Goal: Information Seeking & Learning: Understand process/instructions

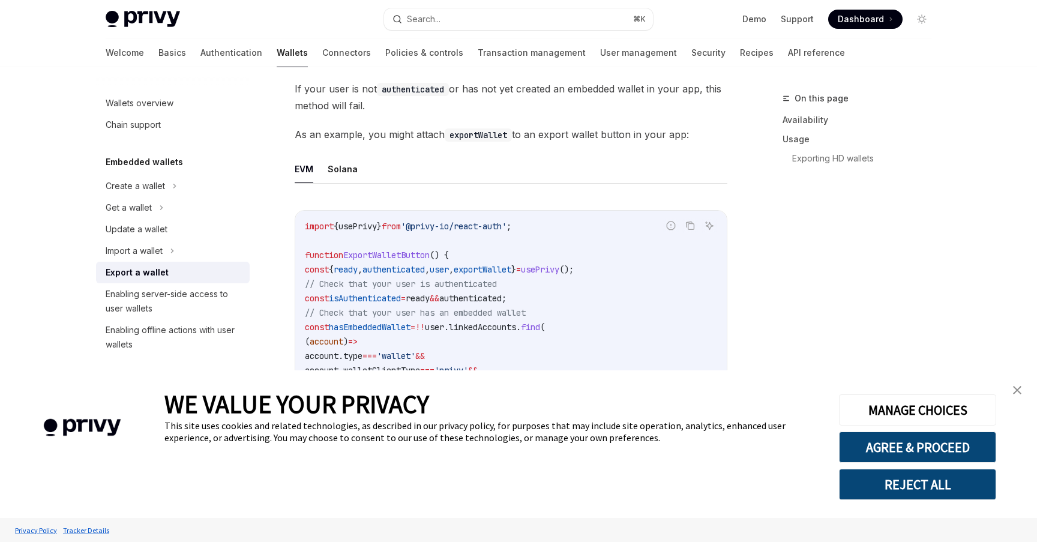
scroll to position [629, 0]
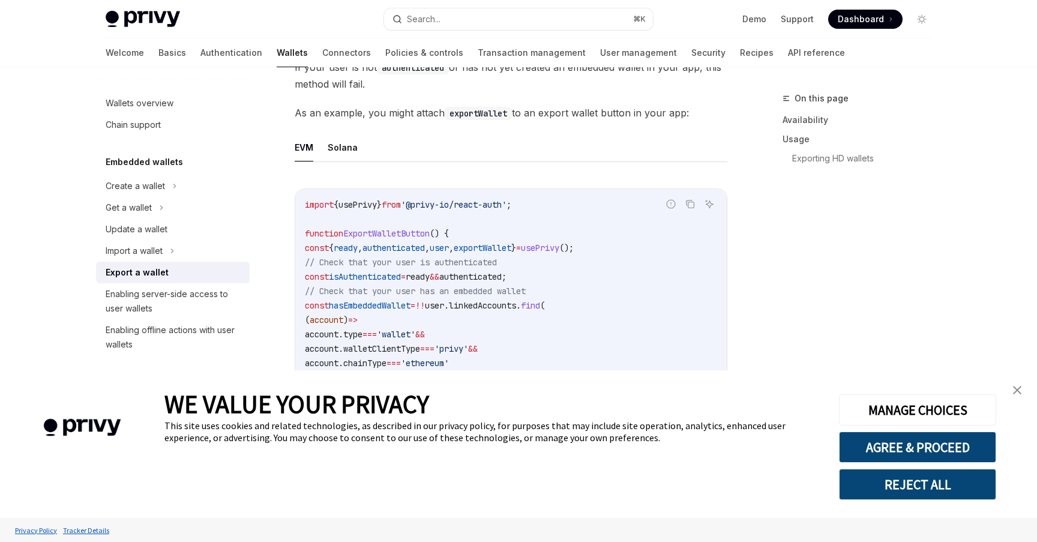
click at [1019, 396] on link "close banner" at bounding box center [1018, 390] width 24 height 24
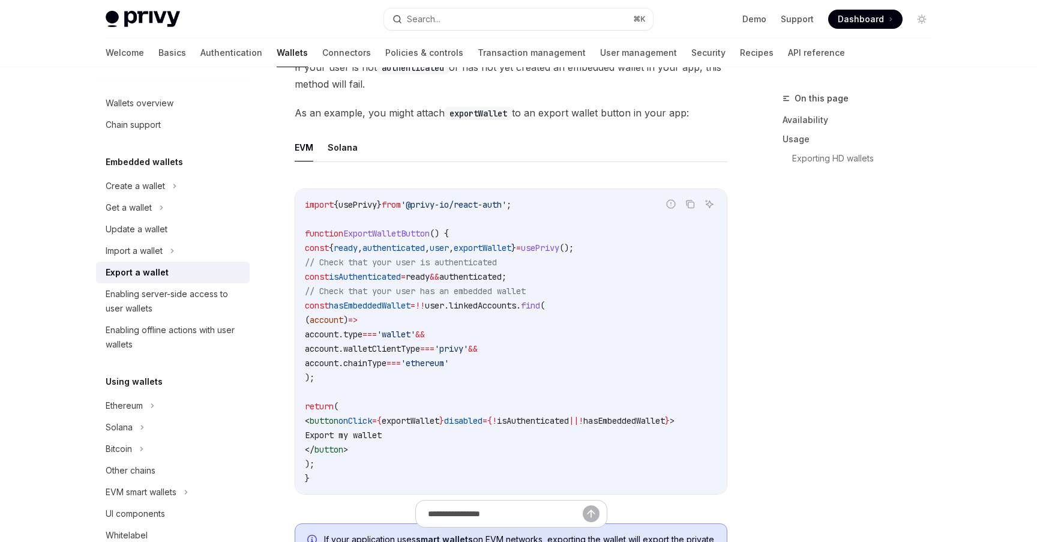
click at [511, 269] on code "import { usePrivy } from '@privy-io/react-auth' ; function ExportWalletButton (…" at bounding box center [511, 342] width 412 height 288
click at [418, 237] on span "ExportWalletButton" at bounding box center [386, 233] width 86 height 11
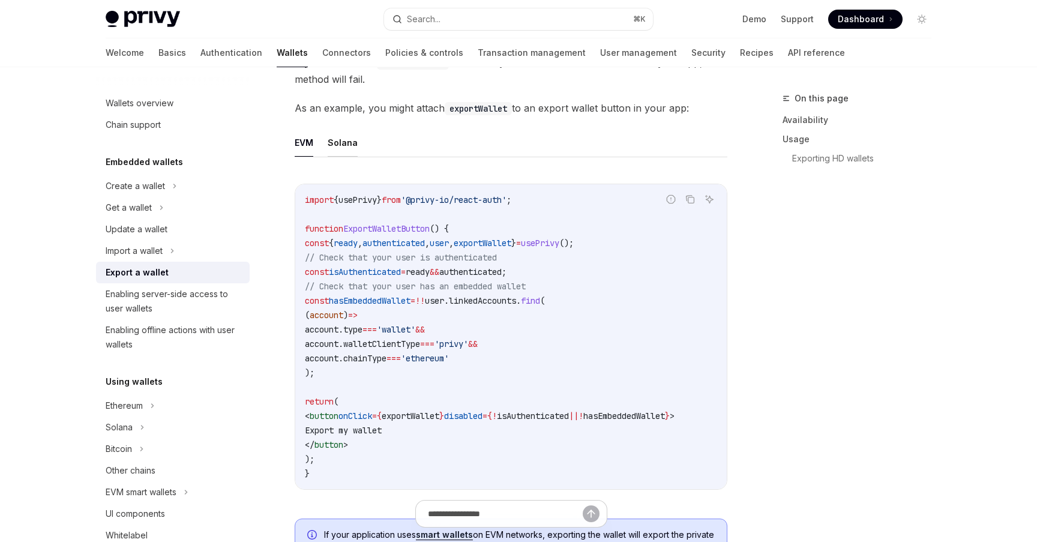
click at [341, 131] on button "Solana" at bounding box center [343, 142] width 30 height 28
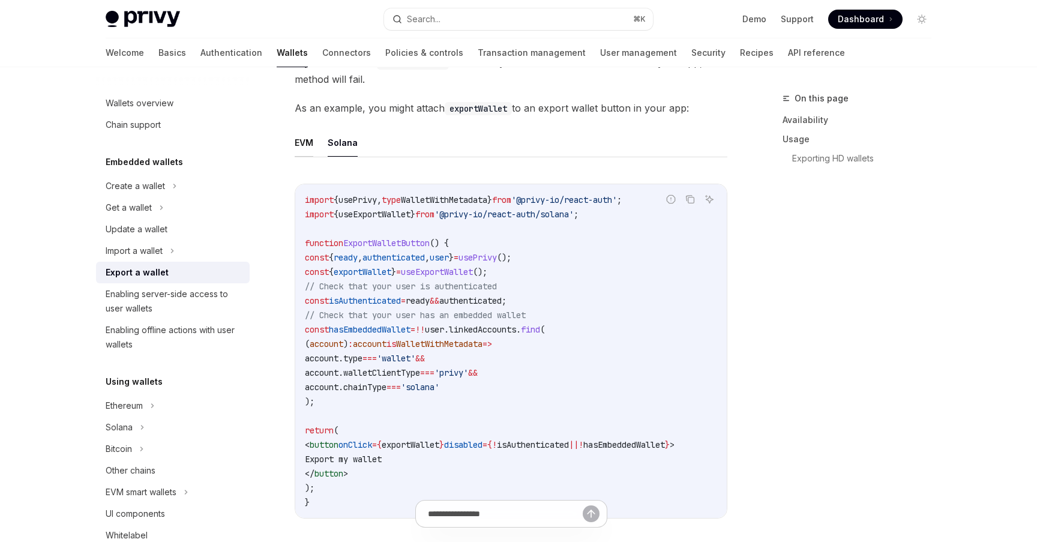
click at [298, 142] on button "EVM" at bounding box center [304, 142] width 19 height 28
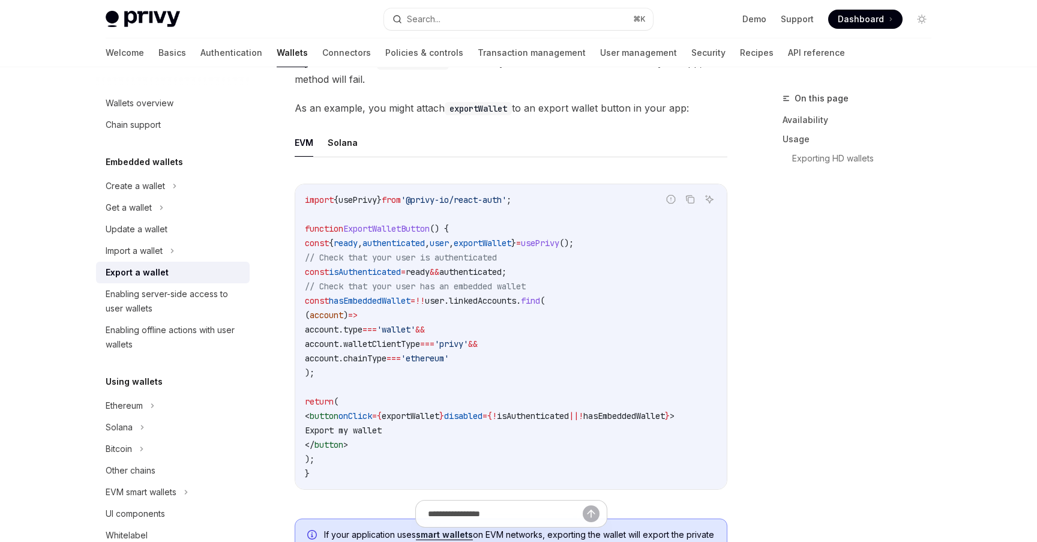
click at [406, 270] on span "=" at bounding box center [403, 272] width 5 height 11
click at [511, 240] on span "exportWallet" at bounding box center [483, 243] width 58 height 11
click at [540, 297] on span "find" at bounding box center [530, 300] width 19 height 11
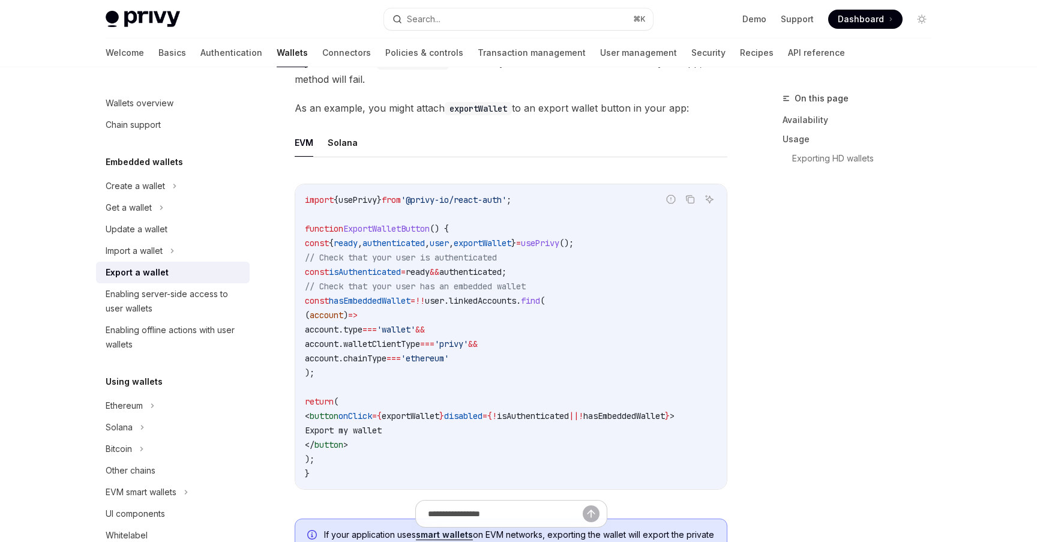
click at [411, 298] on span "hasEmbeddedWallet" at bounding box center [370, 300] width 82 height 11
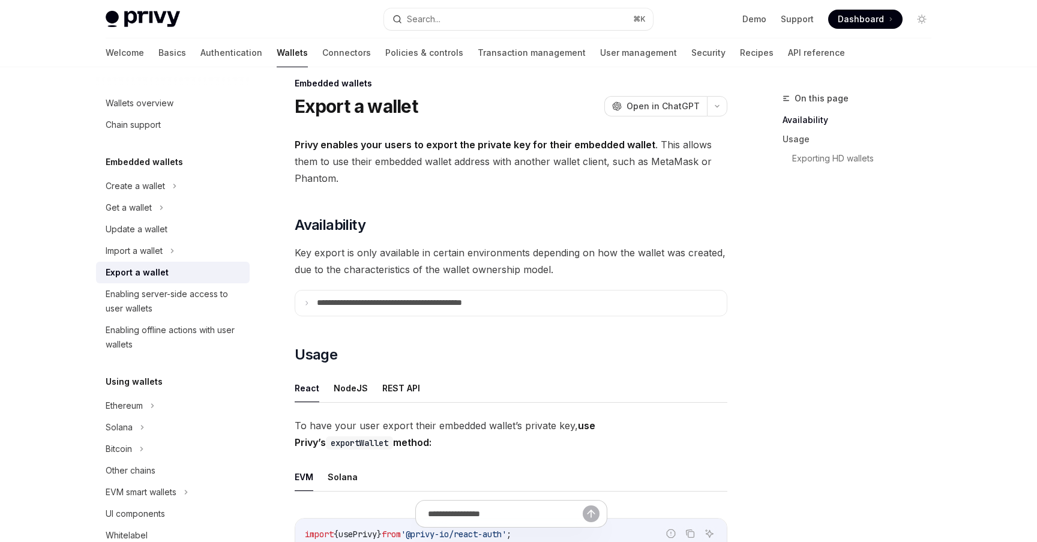
scroll to position [14, 0]
click at [395, 389] on button "REST API" at bounding box center [401, 389] width 38 height 28
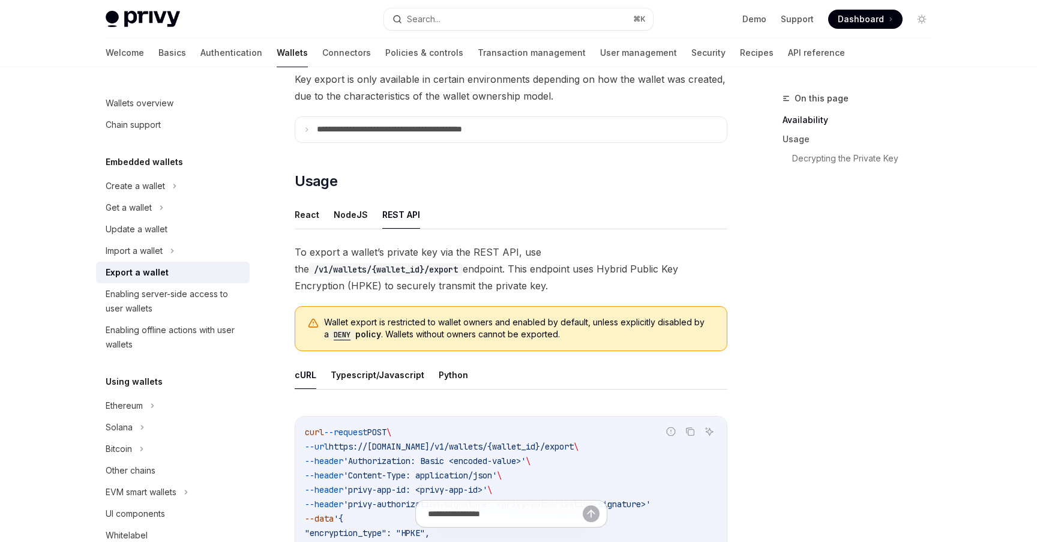
scroll to position [179, 0]
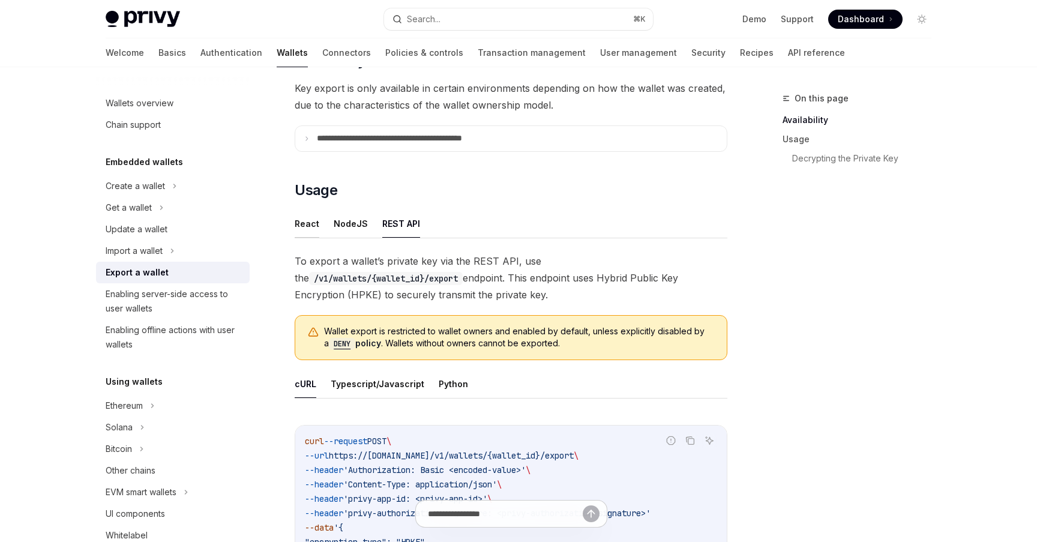
click at [304, 223] on button "React" at bounding box center [307, 224] width 25 height 28
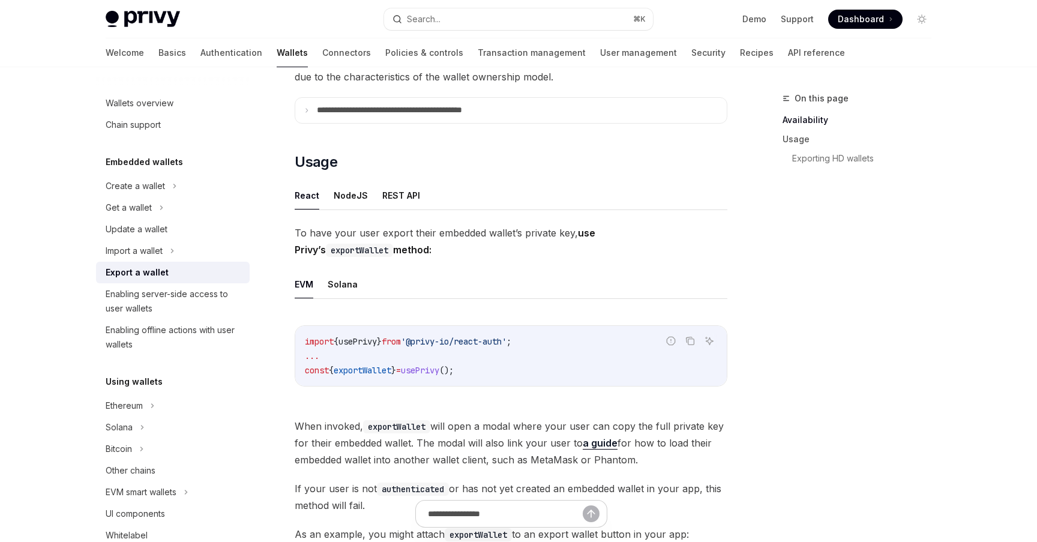
scroll to position [213, 0]
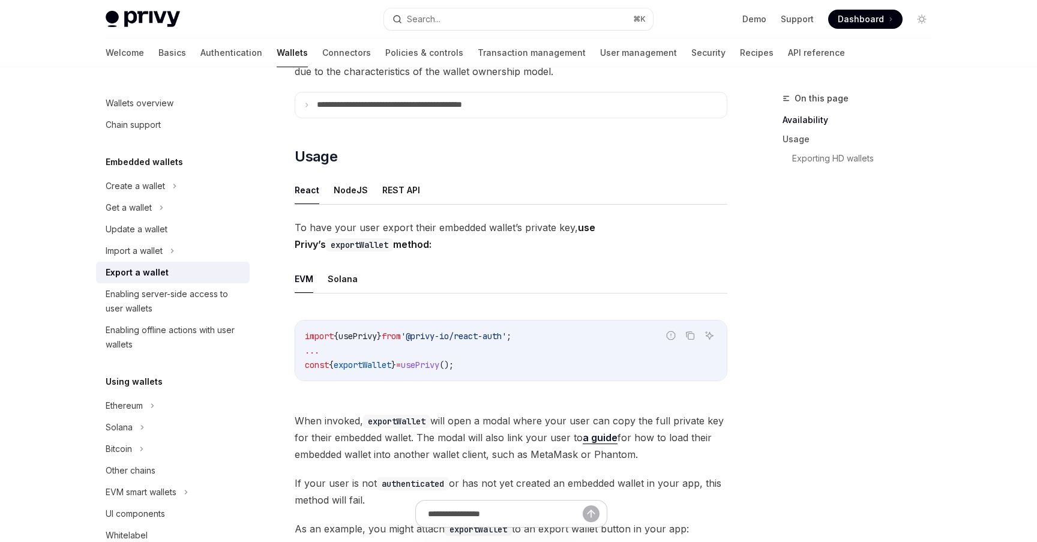
click at [376, 335] on span "usePrivy" at bounding box center [358, 336] width 38 height 11
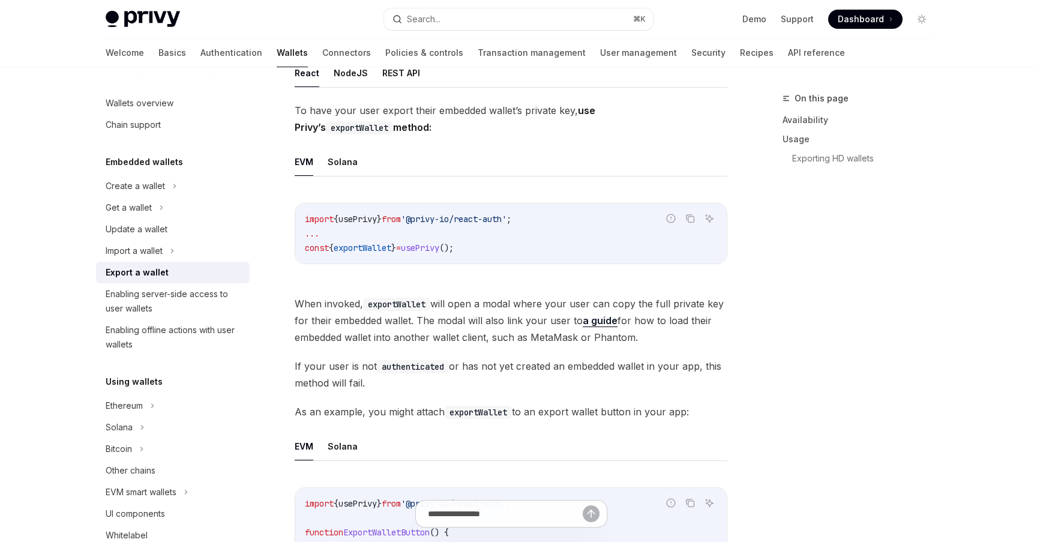
scroll to position [340, 0]
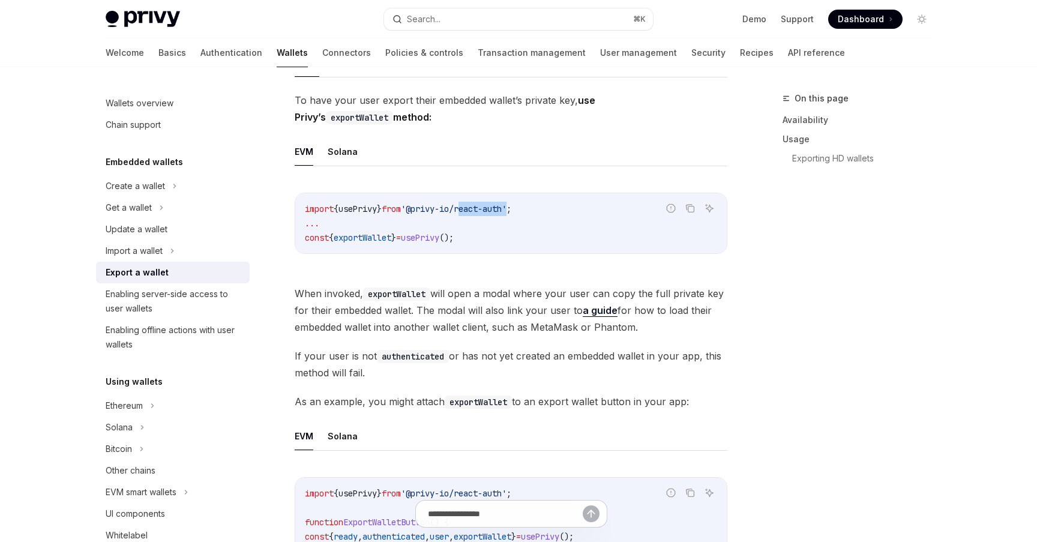
drag, startPoint x: 528, startPoint y: 209, endPoint x: 474, endPoint y: 209, distance: 53.4
click at [474, 210] on span "'@privy-io/react-auth'" at bounding box center [454, 209] width 106 height 11
copy span "react-auth"
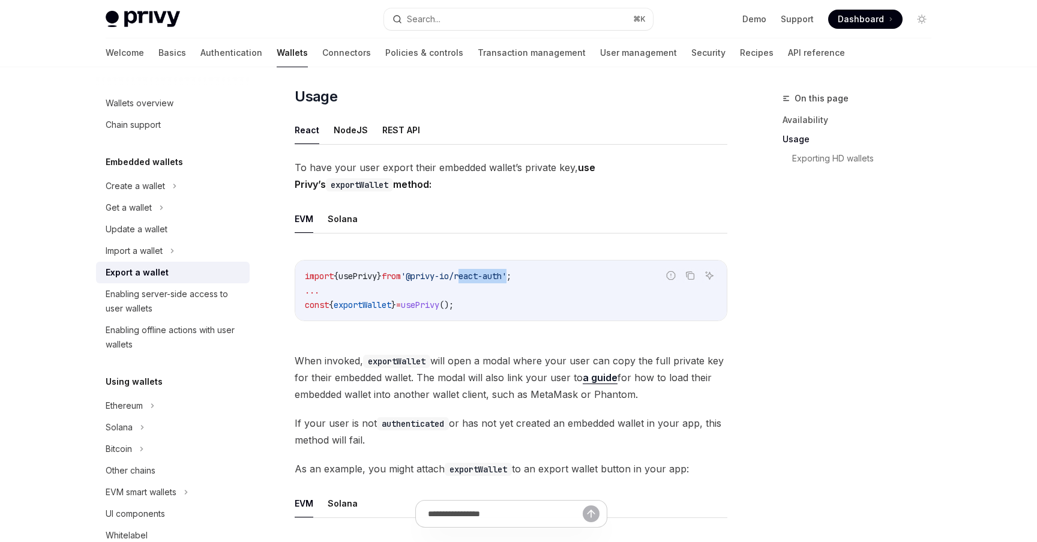
scroll to position [252, 0]
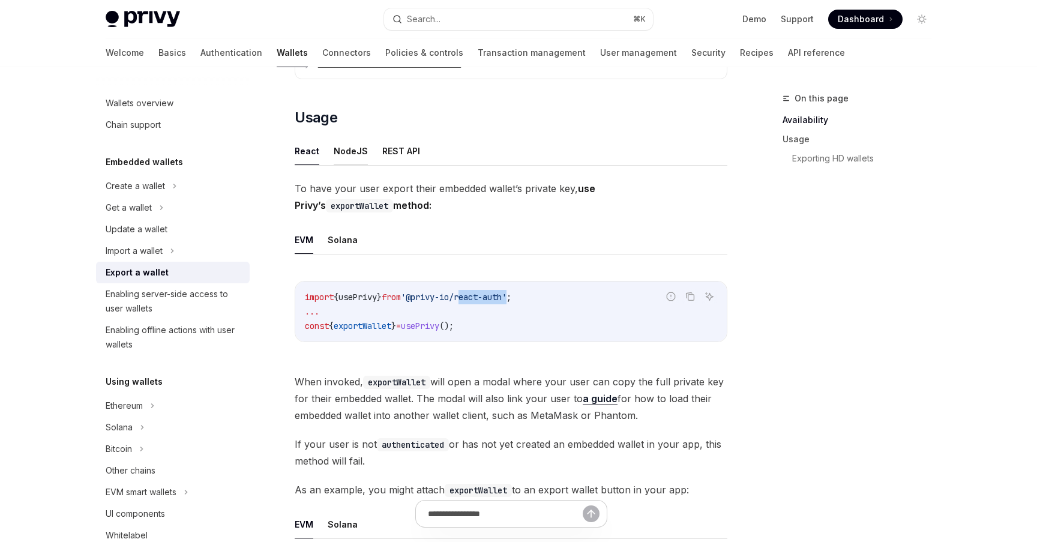
click at [349, 151] on button "NodeJS" at bounding box center [351, 151] width 34 height 28
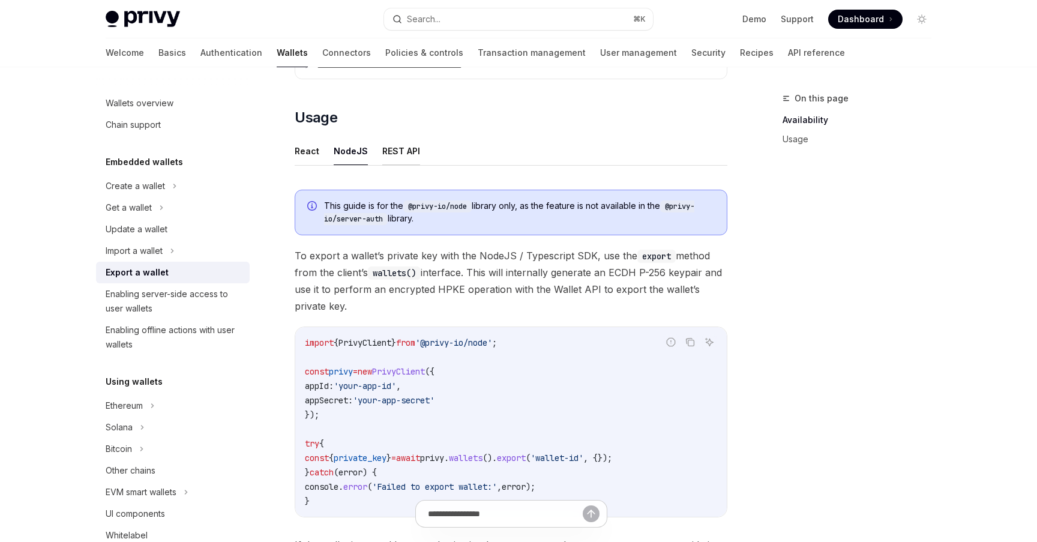
click at [403, 148] on button "REST API" at bounding box center [401, 151] width 38 height 28
type textarea "*"
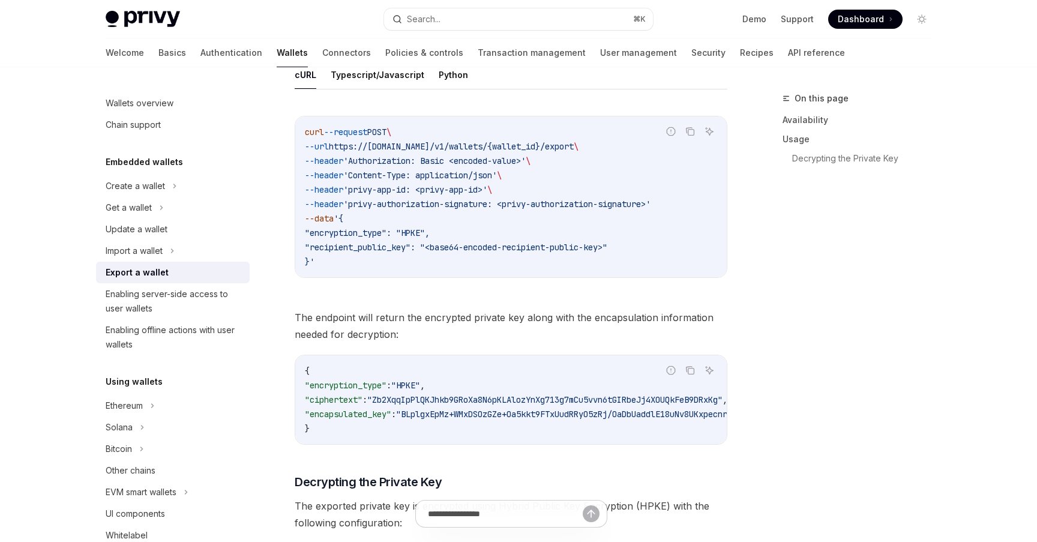
scroll to position [518, 0]
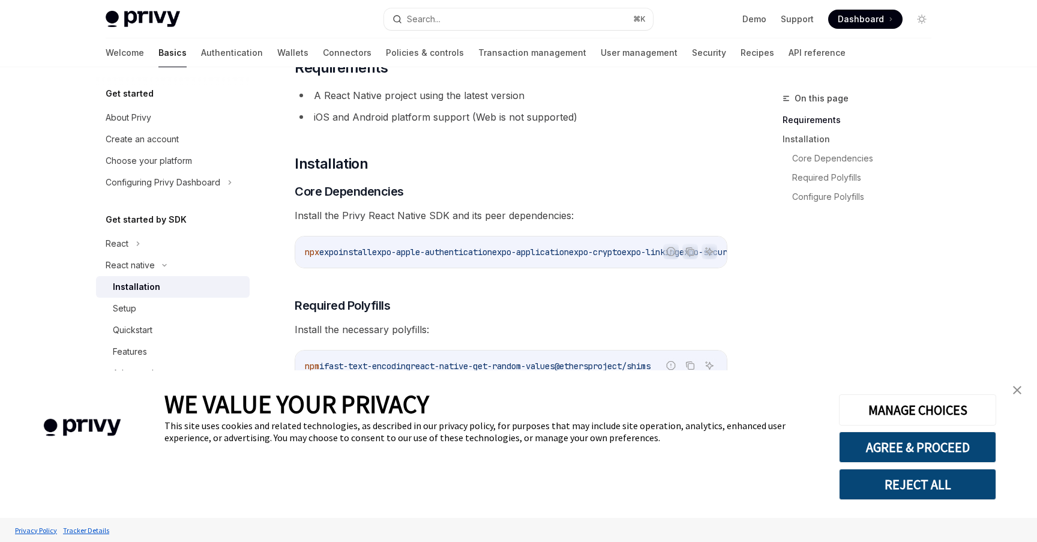
scroll to position [106, 0]
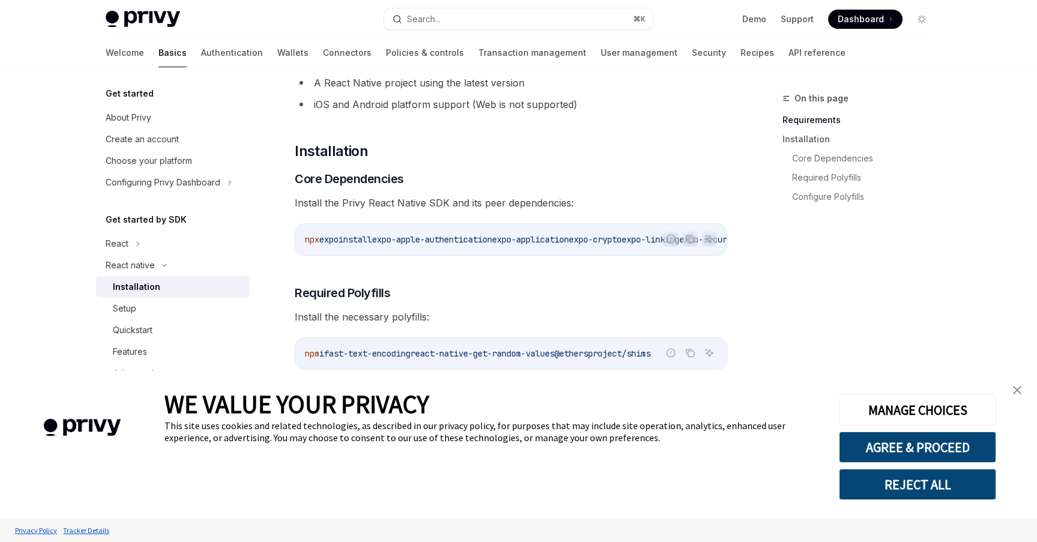
click at [1015, 393] on img "close banner" at bounding box center [1017, 390] width 8 height 8
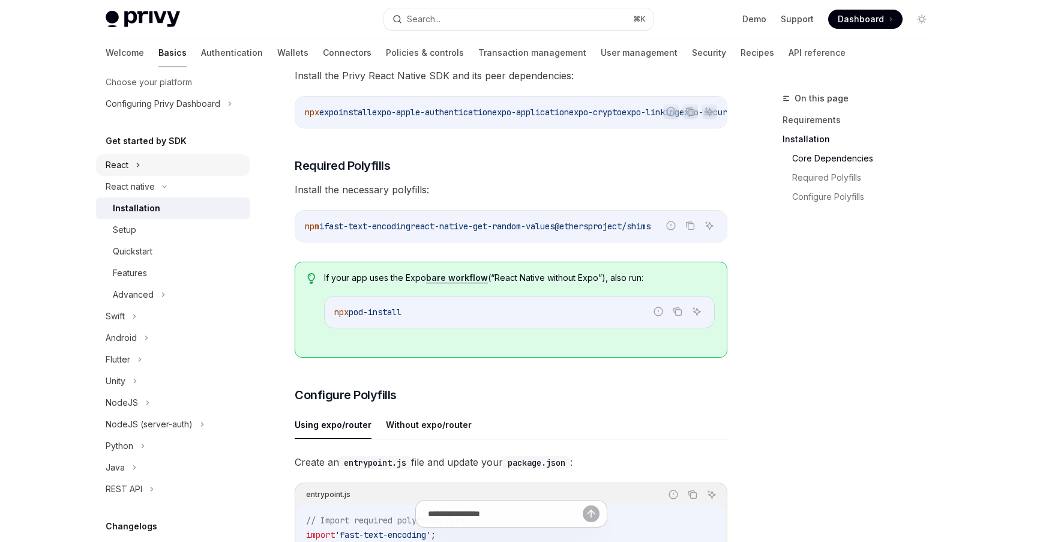
scroll to position [76, 0]
click at [178, 254] on div "Quickstart" at bounding box center [178, 254] width 130 height 14
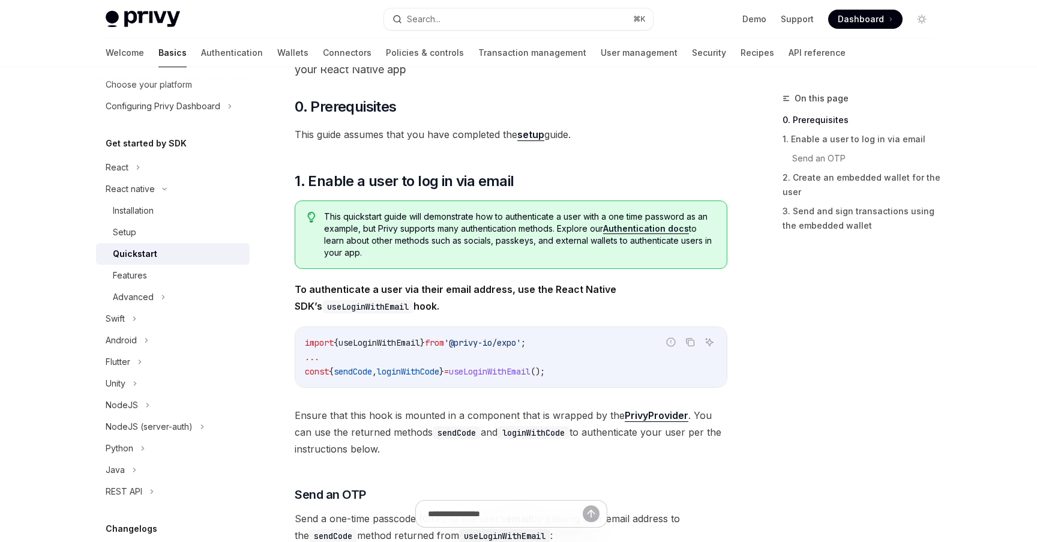
scroll to position [87, 0]
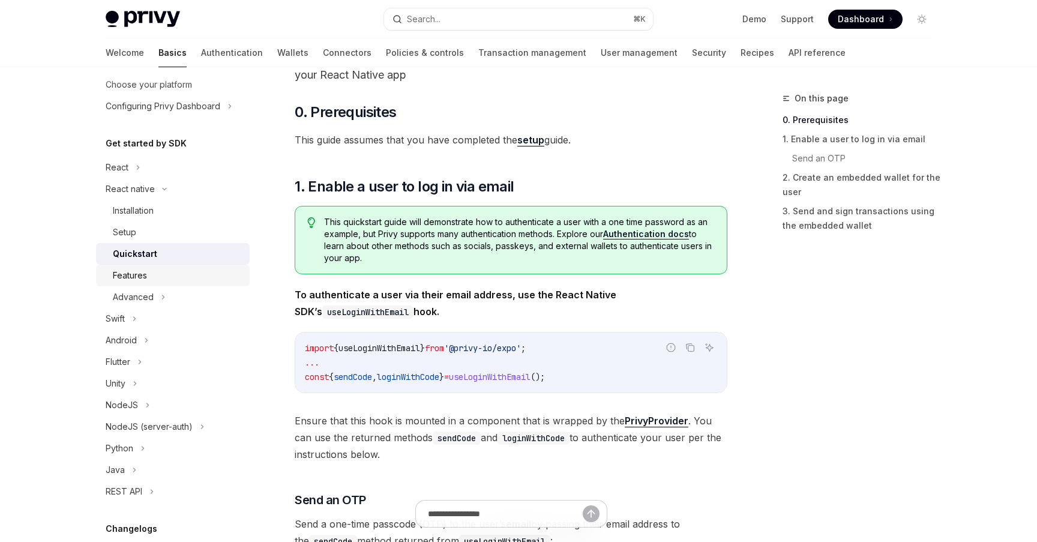
click at [174, 276] on div "Features" at bounding box center [178, 275] width 130 height 14
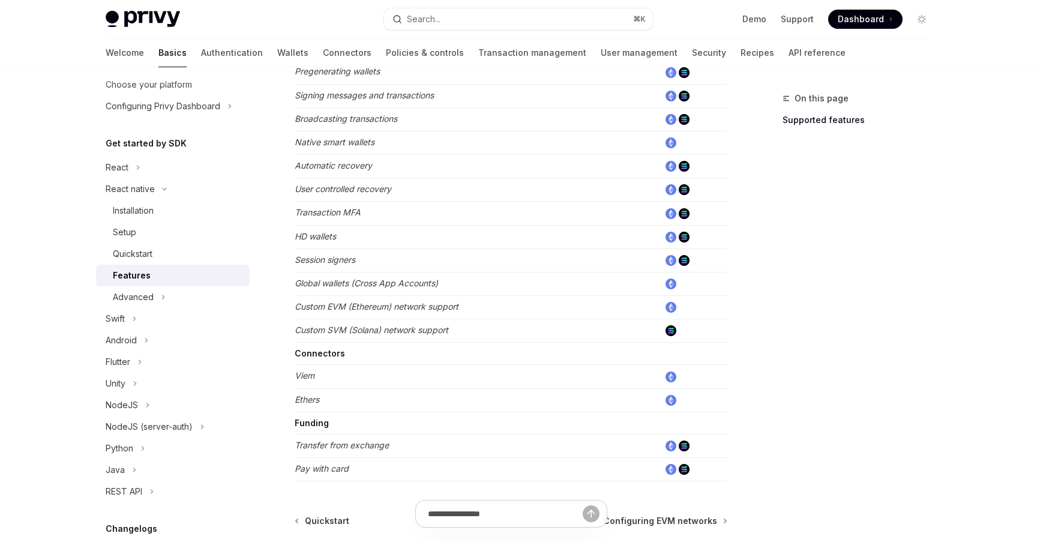
scroll to position [456, 0]
click at [411, 260] on td "Session signers" at bounding box center [477, 258] width 365 height 23
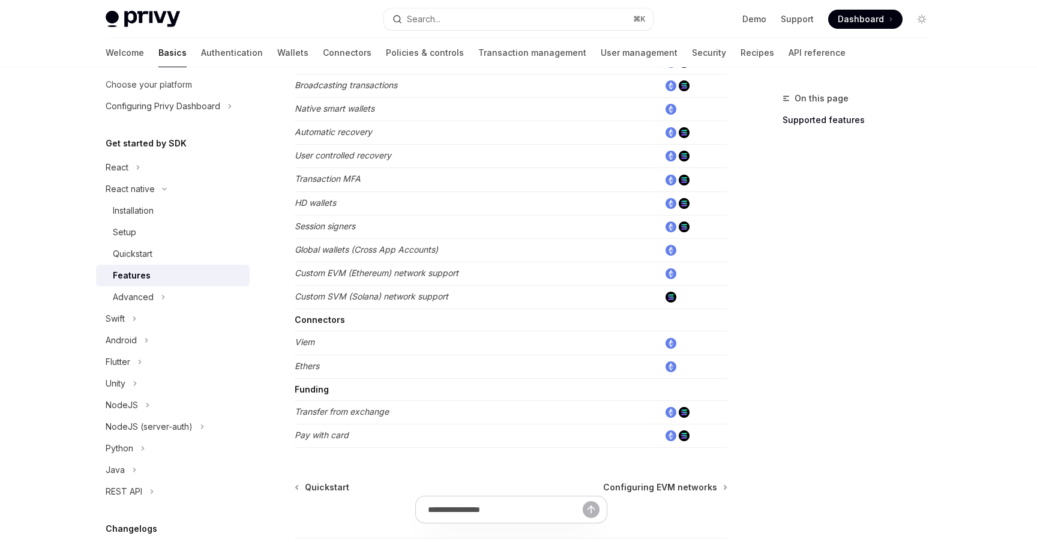
scroll to position [588, 0]
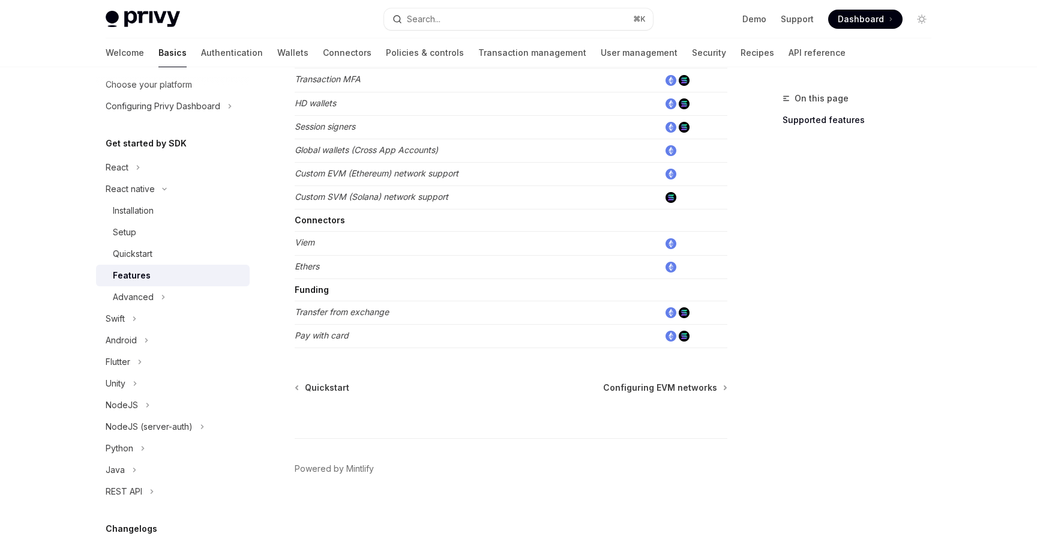
click at [307, 294] on strong "Funding" at bounding box center [312, 290] width 34 height 10
click at [421, 302] on td "Transfer from exchange" at bounding box center [477, 312] width 365 height 23
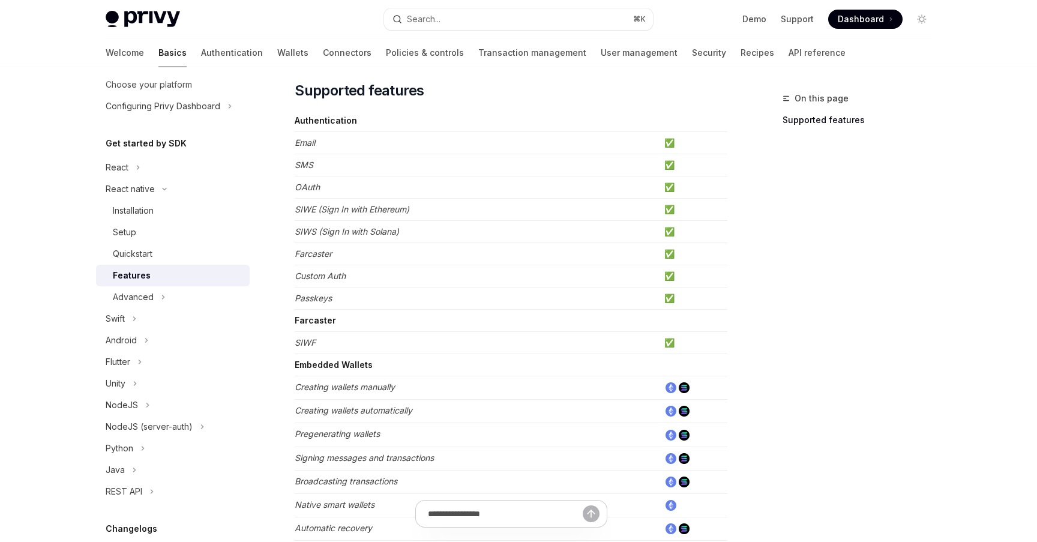
scroll to position [93, 0]
click at [329, 321] on strong "Farcaster" at bounding box center [315, 319] width 41 height 10
click at [441, 321] on td "Farcaster" at bounding box center [477, 320] width 365 height 22
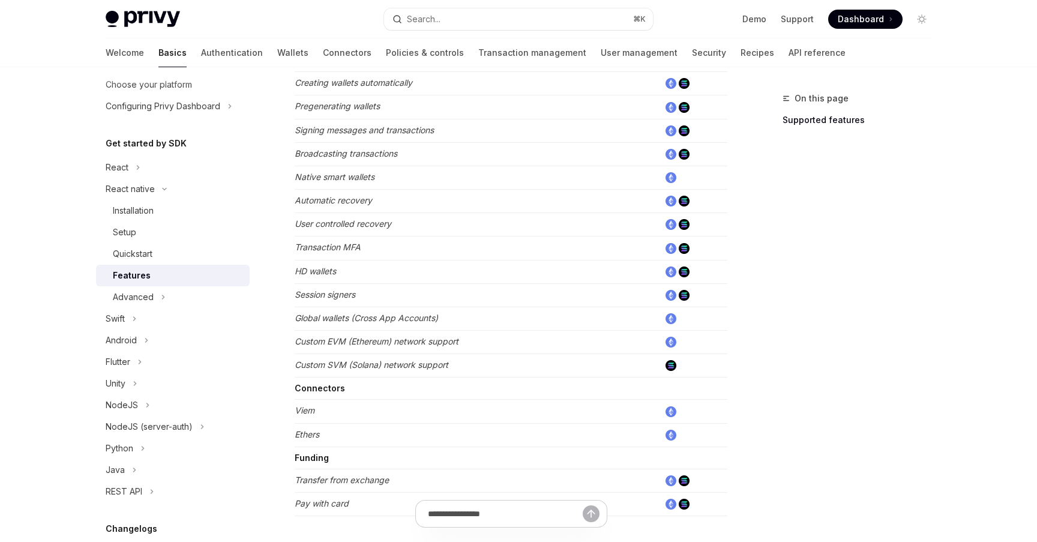
scroll to position [588, 0]
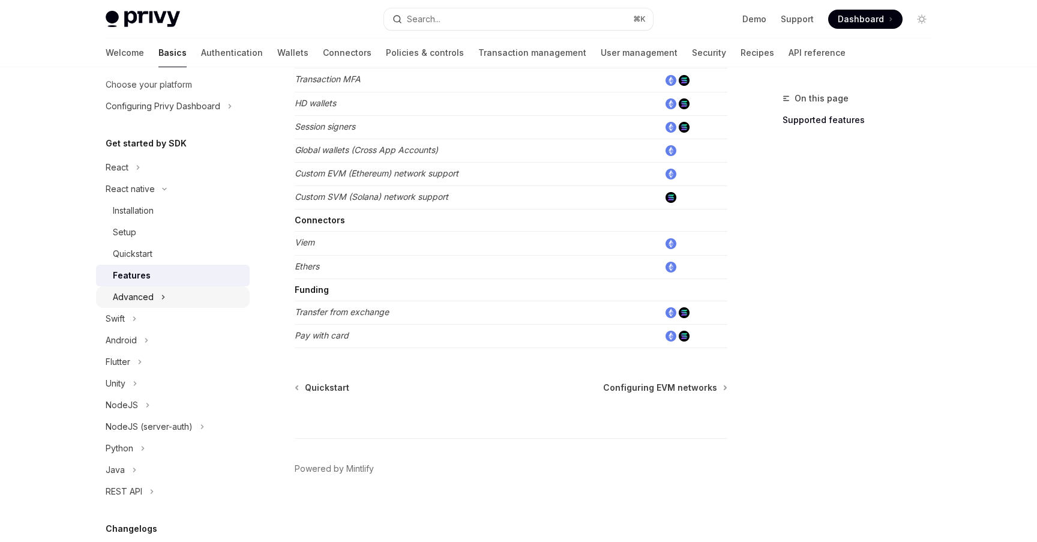
click at [201, 300] on div "Advanced" at bounding box center [173, 297] width 154 height 22
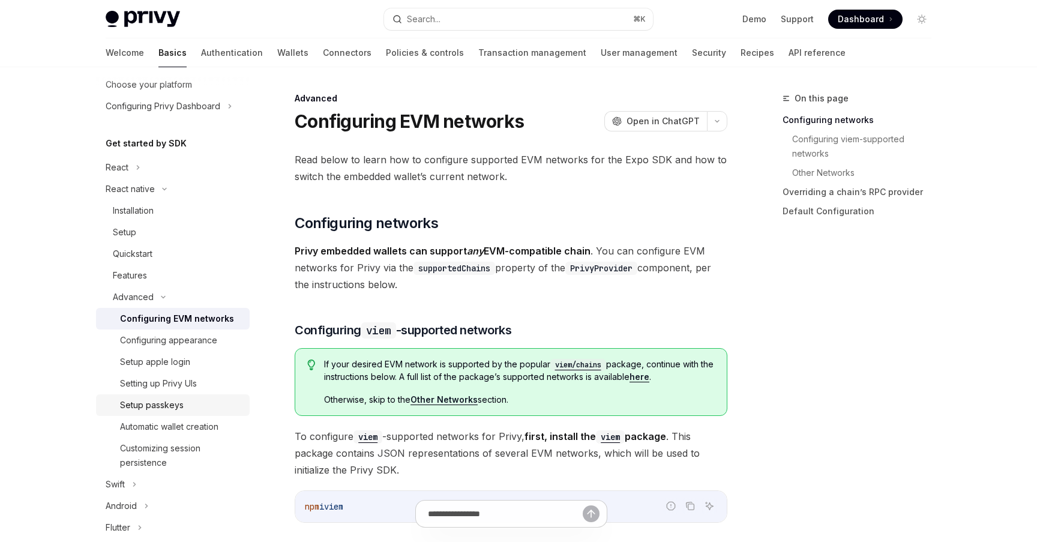
click at [175, 402] on div "Setup passkeys" at bounding box center [152, 405] width 64 height 14
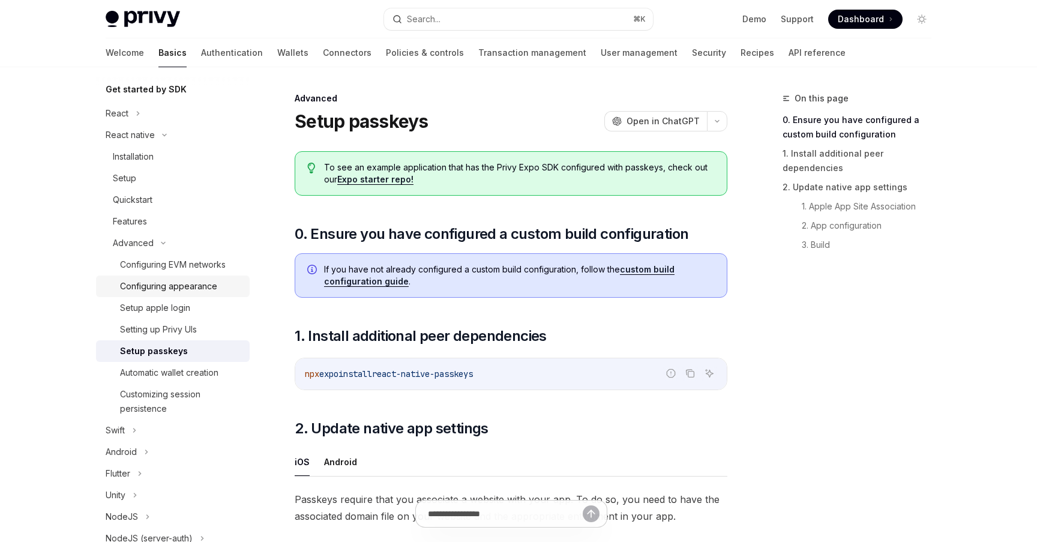
scroll to position [139, 0]
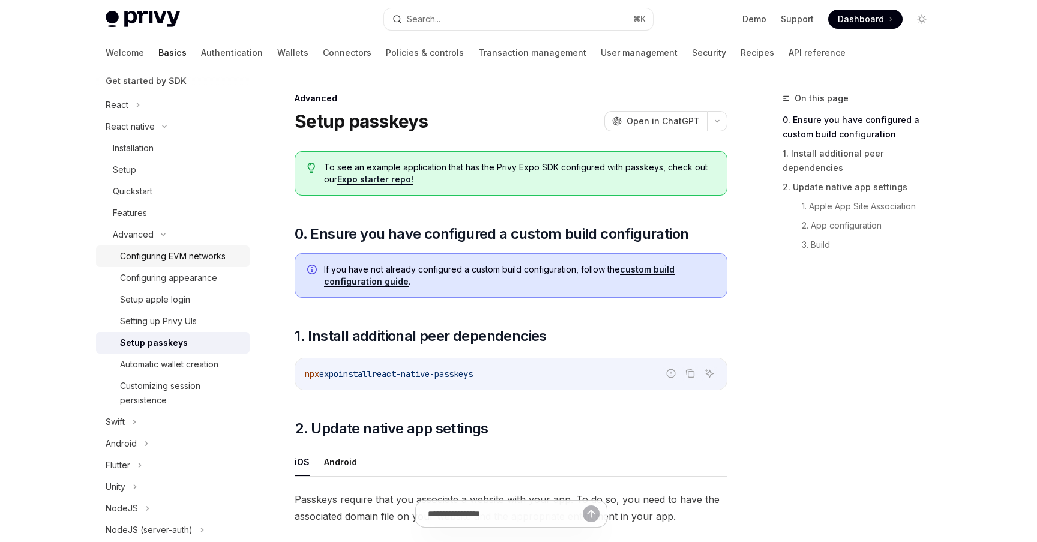
click at [194, 261] on div "Configuring EVM networks" at bounding box center [173, 256] width 106 height 14
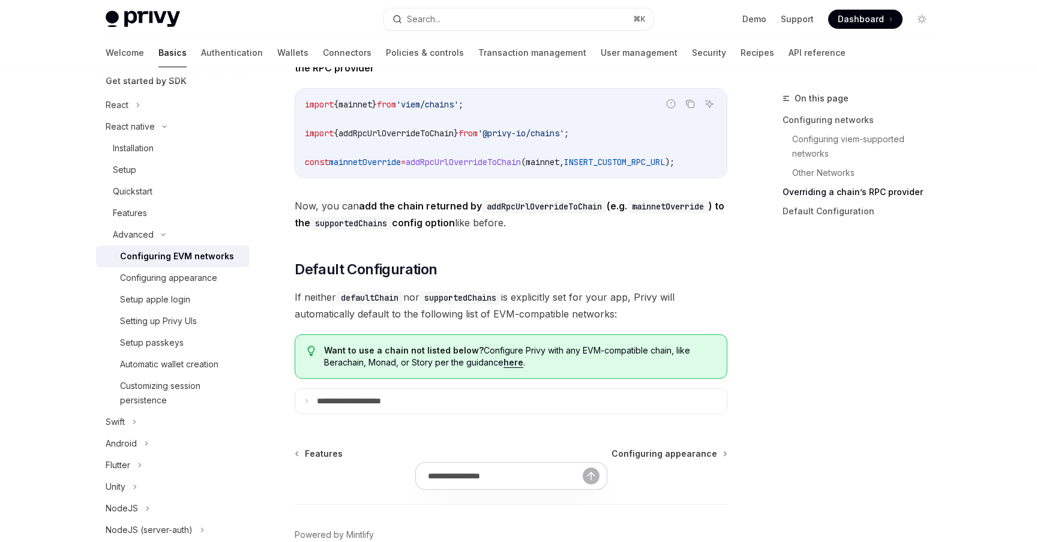
scroll to position [1582, 0]
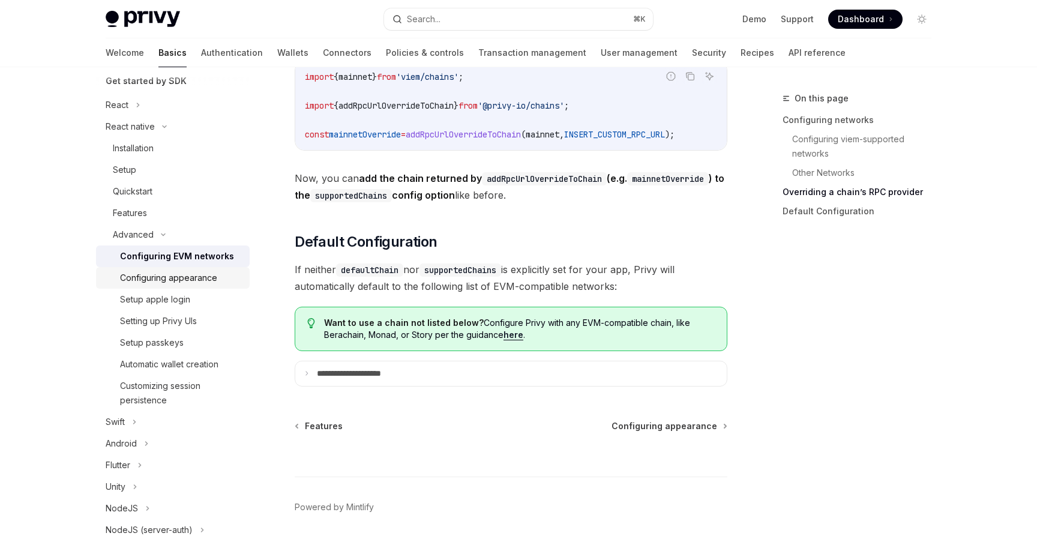
click at [162, 284] on div "Configuring appearance" at bounding box center [168, 278] width 97 height 14
type textarea "*"
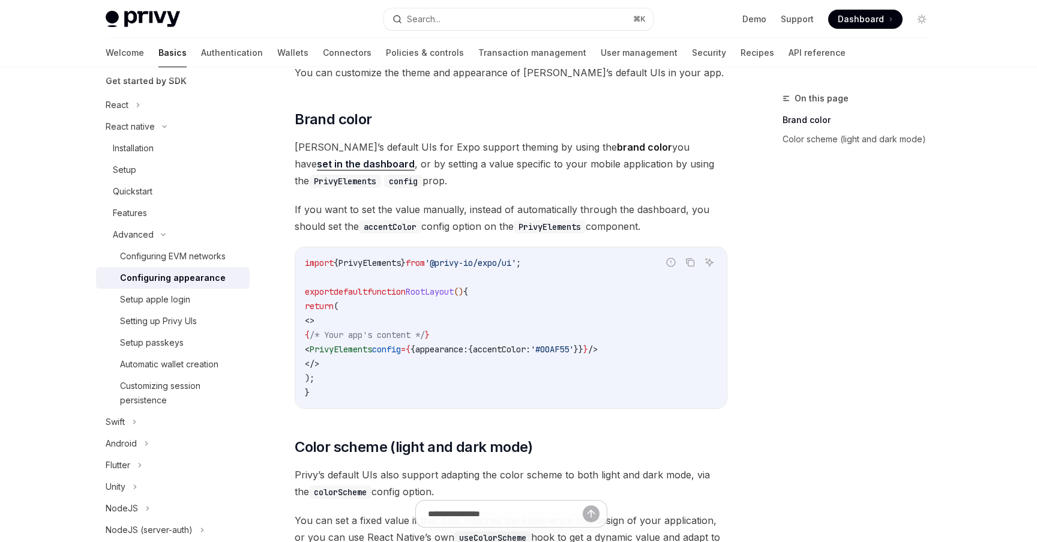
scroll to position [88, 0]
click at [380, 257] on span "PrivyElements" at bounding box center [370, 261] width 62 height 11
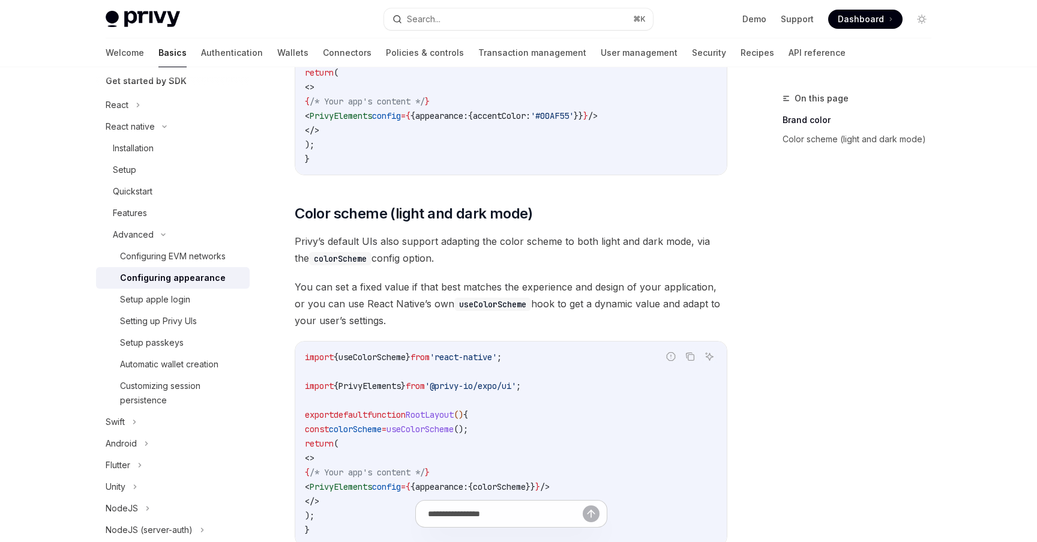
scroll to position [320, 0]
